Goal: Contribute content

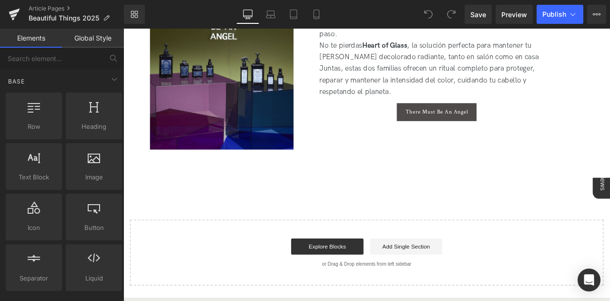
scroll to position [2439, 0]
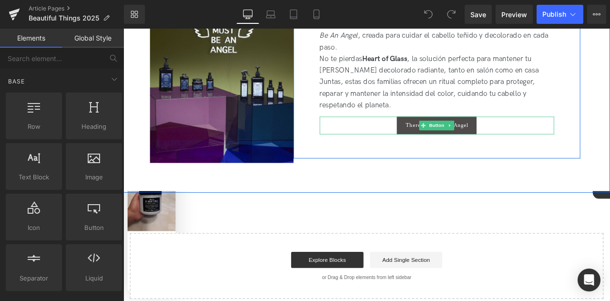
click at [558, 138] on div "There Must Be An Angel" at bounding box center [495, 143] width 278 height 21
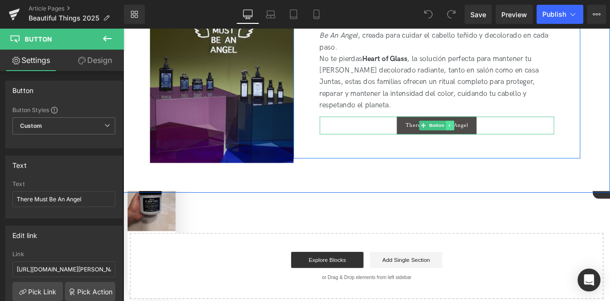
click at [509, 141] on icon at bounding box center [510, 144] width 5 height 6
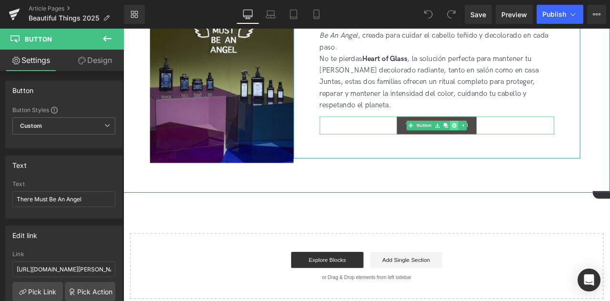
click at [515, 143] on link at bounding box center [515, 143] width 10 height 11
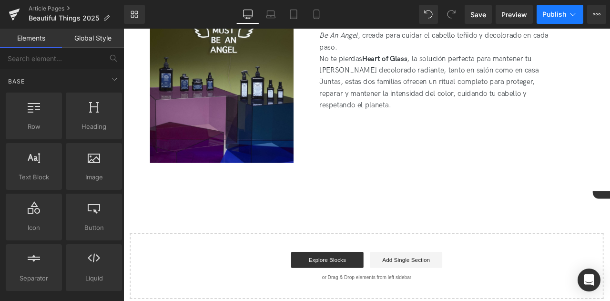
click at [555, 18] on span "Publish" at bounding box center [554, 14] width 24 height 8
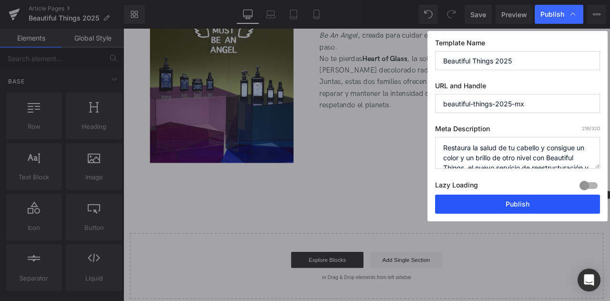
click at [516, 203] on button "Publish" at bounding box center [517, 203] width 165 height 19
